Goal: Browse casually: Explore the website without a specific task or goal

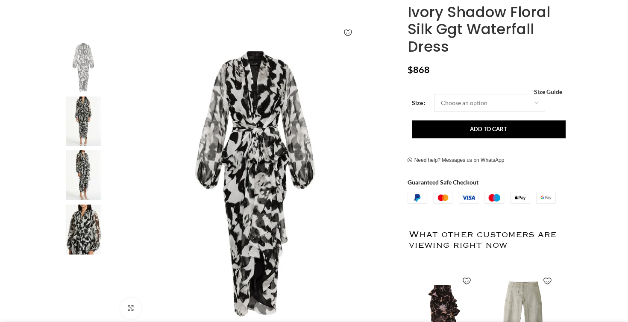
scroll to position [133, 0]
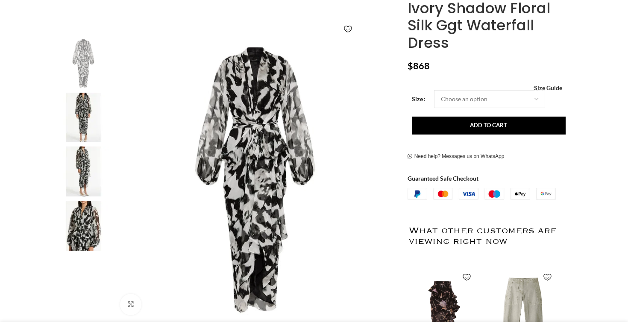
click at [89, 227] on img at bounding box center [83, 226] width 52 height 50
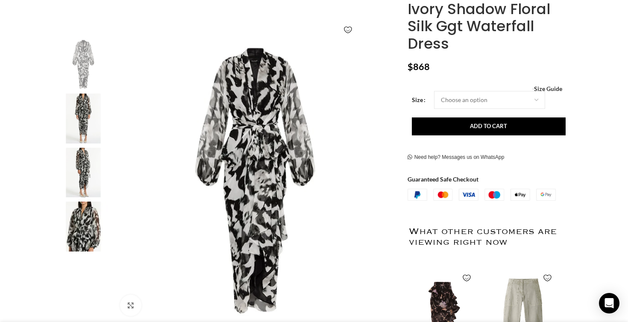
click at [85, 234] on img "4 / 4" at bounding box center [83, 227] width 52 height 50
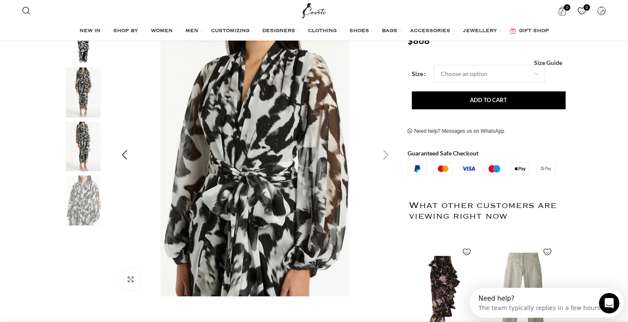
scroll to position [0, 0]
click at [385, 154] on div "Next slide" at bounding box center [385, 154] width 21 height 21
click at [88, 85] on img "2 / 4" at bounding box center [83, 92] width 52 height 50
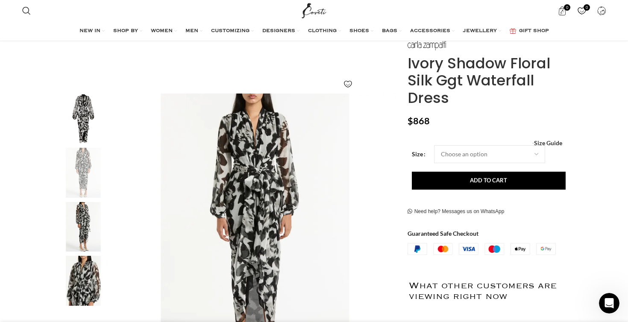
scroll to position [0, 270]
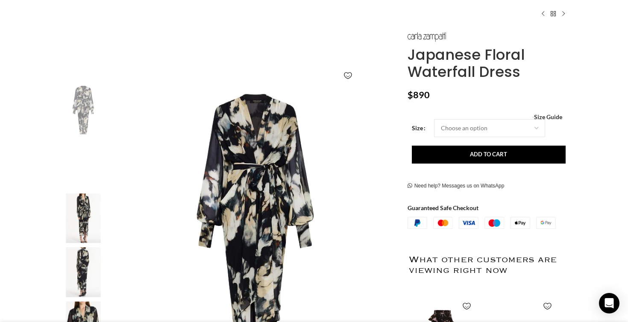
scroll to position [0, 90]
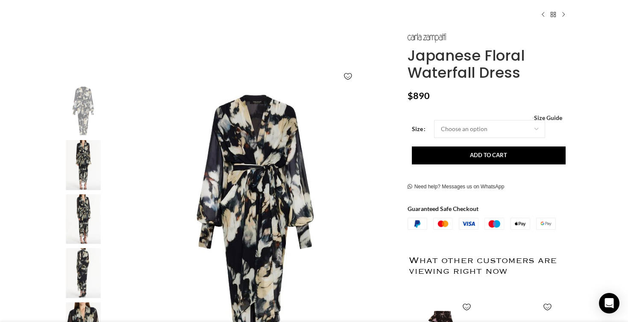
click at [85, 165] on img "2 / 5" at bounding box center [83, 165] width 52 height 50
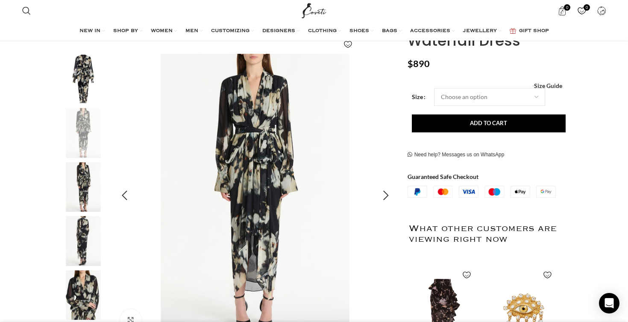
scroll to position [116, 0]
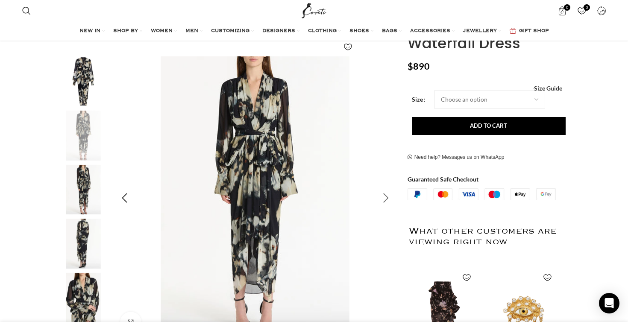
click at [387, 196] on div "Next slide" at bounding box center [385, 198] width 21 height 21
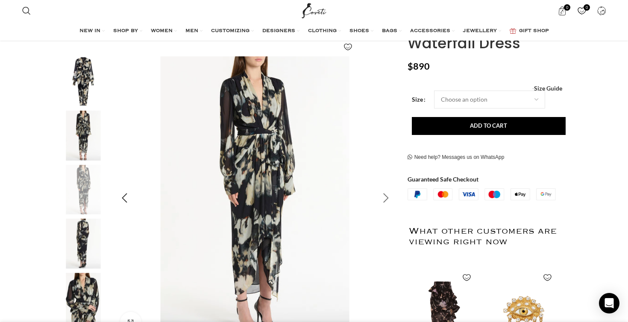
click at [387, 196] on div "Next slide" at bounding box center [385, 198] width 21 height 21
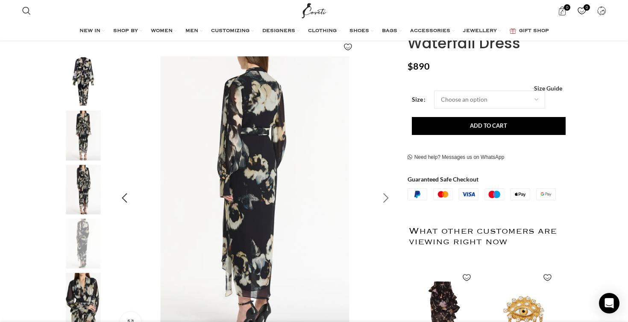
scroll to position [0, 180]
click at [387, 196] on div "Next slide" at bounding box center [385, 198] width 21 height 21
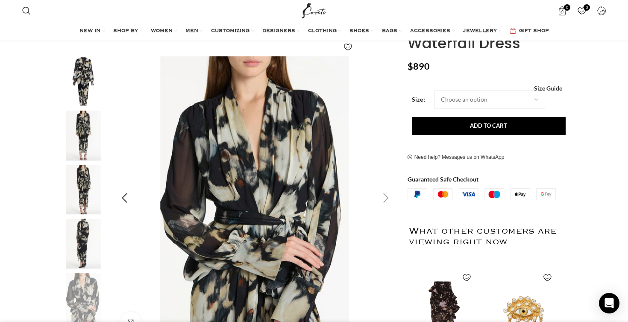
click at [384, 200] on div "Next slide" at bounding box center [385, 198] width 21 height 21
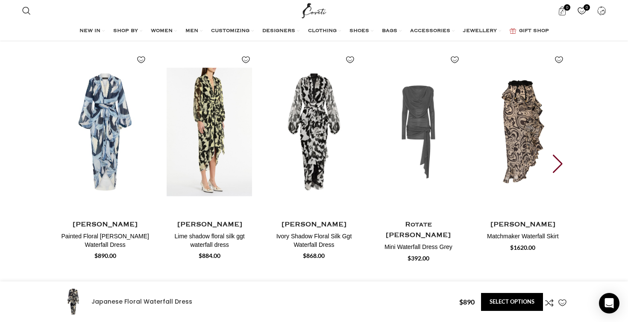
scroll to position [0, 630]
